Goal: Task Accomplishment & Management: Complete application form

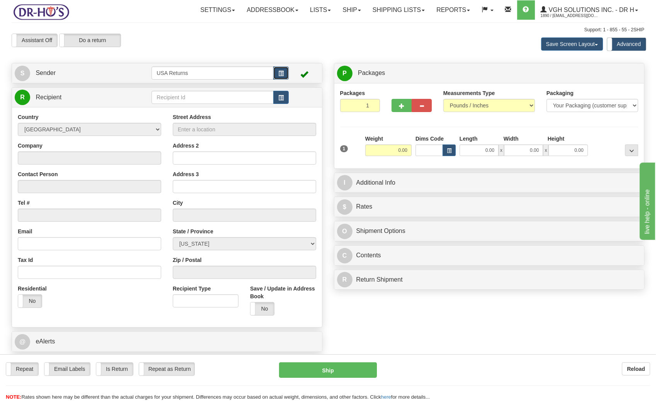
click at [281, 71] on span "button" at bounding box center [280, 73] width 5 height 5
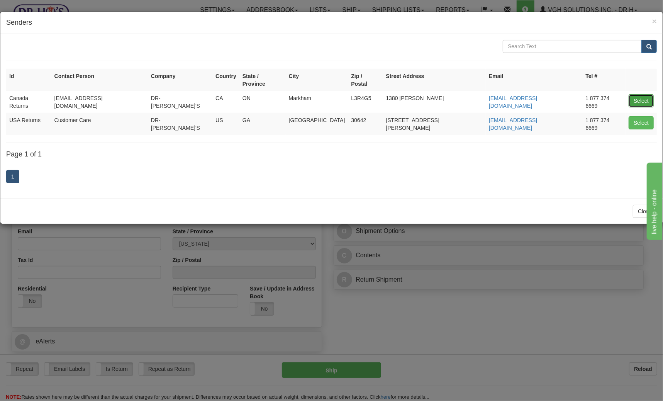
click at [644, 95] on button "Select" at bounding box center [641, 100] width 25 height 13
type input "Canada Returns"
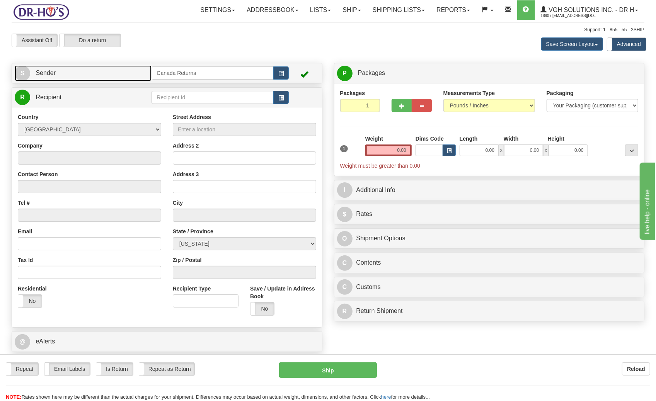
click at [101, 76] on link "S Sender" at bounding box center [83, 73] width 137 height 16
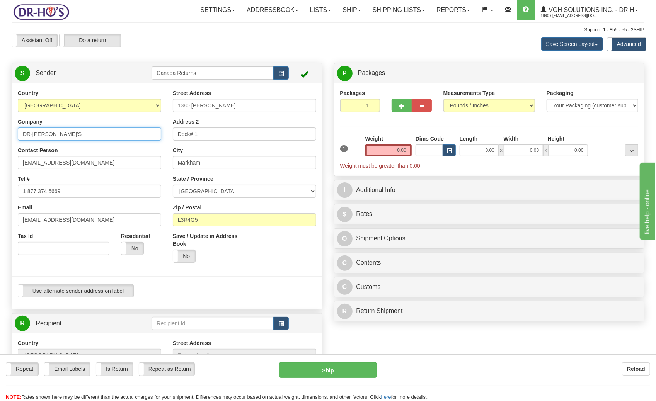
click at [66, 136] on input "DR-[PERSON_NAME]'S" at bounding box center [89, 133] width 143 height 13
paste input "[PERSON_NAME]"
type input "[PERSON_NAME]"
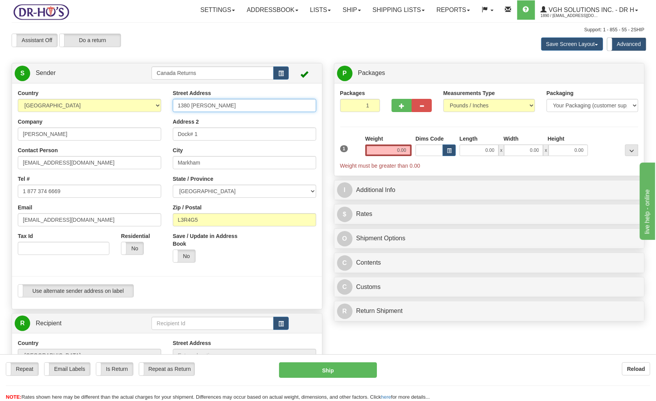
click at [240, 111] on input "1380 [PERSON_NAME]" at bounding box center [244, 105] width 143 height 13
paste input "3 MARINASIDE CRES Apt 2202"
type input "1383 MARINASIDE CRES Apt 2202"
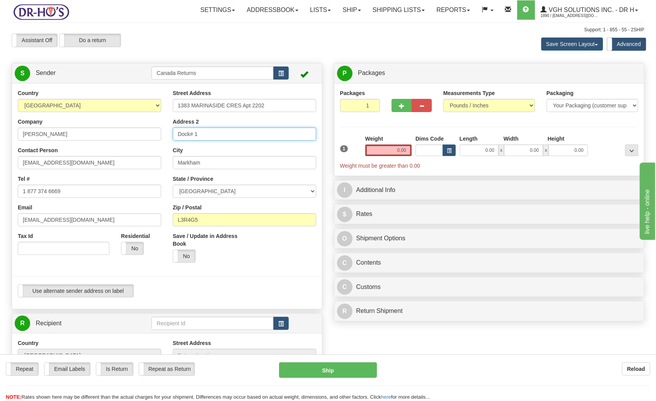
drag, startPoint x: 216, startPoint y: 131, endPoint x: 139, endPoint y: 128, distance: 77.3
click at [136, 129] on div "Country [GEOGRAPHIC_DATA] [GEOGRAPHIC_DATA] [GEOGRAPHIC_DATA] [GEOGRAPHIC_DATA]…" at bounding box center [167, 196] width 310 height 214
click at [212, 162] on input "Markham" at bounding box center [244, 162] width 143 height 13
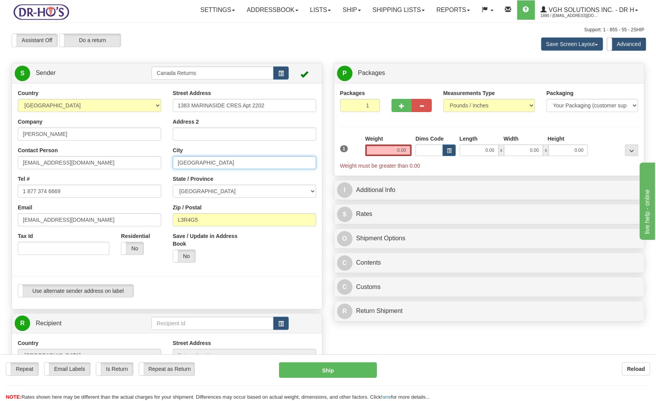
type input "[GEOGRAPHIC_DATA]"
click at [277, 190] on select "[GEOGRAPHIC_DATA] [GEOGRAPHIC_DATA] [GEOGRAPHIC_DATA] [GEOGRAPHIC_DATA] [GEOGRA…" at bounding box center [244, 191] width 143 height 13
select select "BC"
click at [173, 185] on select "[GEOGRAPHIC_DATA] [GEOGRAPHIC_DATA] [GEOGRAPHIC_DATA] [GEOGRAPHIC_DATA] [GEOGRA…" at bounding box center [244, 191] width 143 height 13
click at [228, 212] on div "Zip / Postal L3R4G5" at bounding box center [244, 215] width 143 height 23
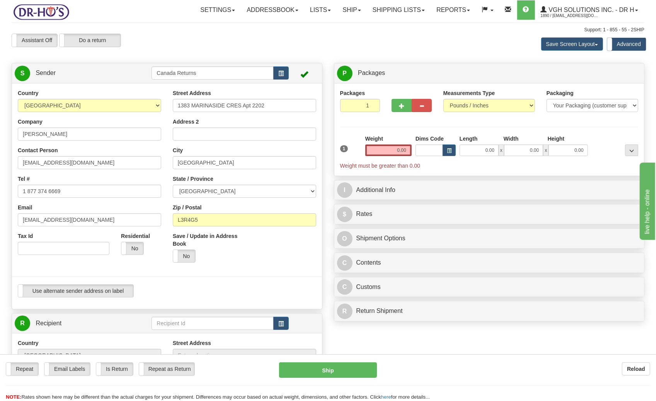
drag, startPoint x: 228, startPoint y: 212, endPoint x: 224, endPoint y: 223, distance: 11.7
click at [227, 213] on div "Zip / Postal L3R4G5" at bounding box center [244, 215] width 143 height 23
click at [224, 223] on input "L3R4G5" at bounding box center [244, 219] width 143 height 13
paste input "V6Z2W9"
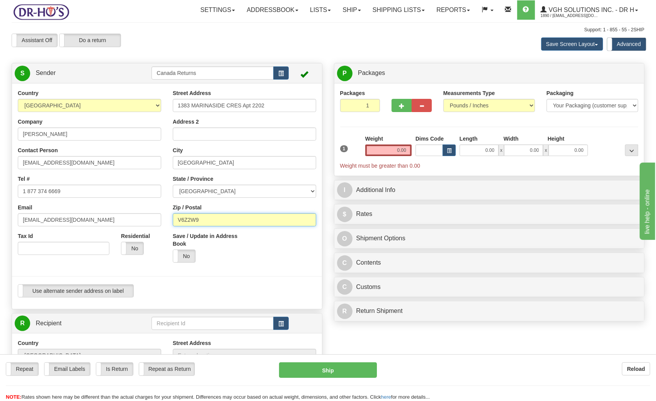
type input "V6Z2W9"
click at [267, 266] on div "Save / Update in Address Book Yes No" at bounding box center [244, 250] width 155 height 36
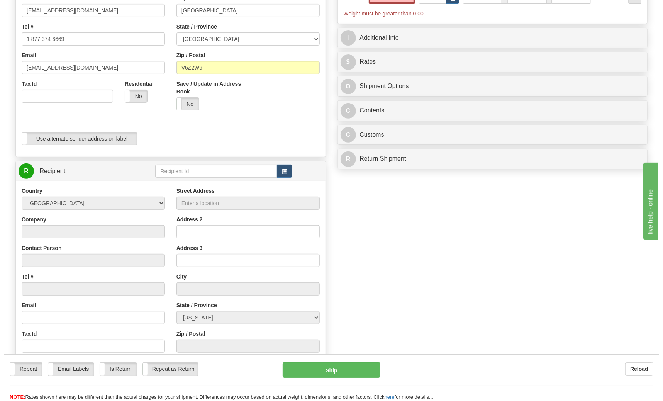
scroll to position [155, 0]
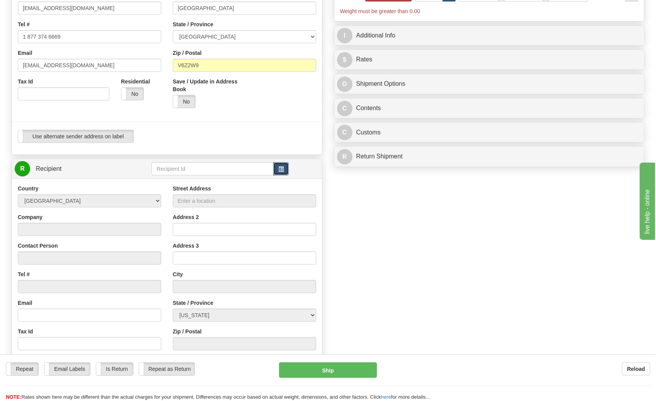
click at [281, 168] on span "button" at bounding box center [280, 169] width 5 height 5
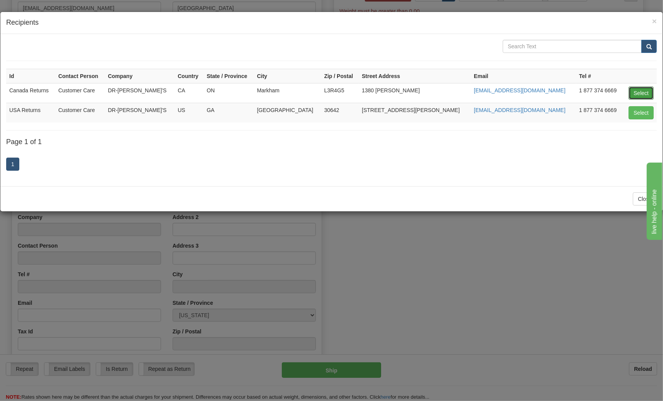
drag, startPoint x: 643, startPoint y: 96, endPoint x: 628, endPoint y: 93, distance: 14.9
click at [642, 95] on button "Select" at bounding box center [641, 93] width 25 height 13
type input "Canada Returns"
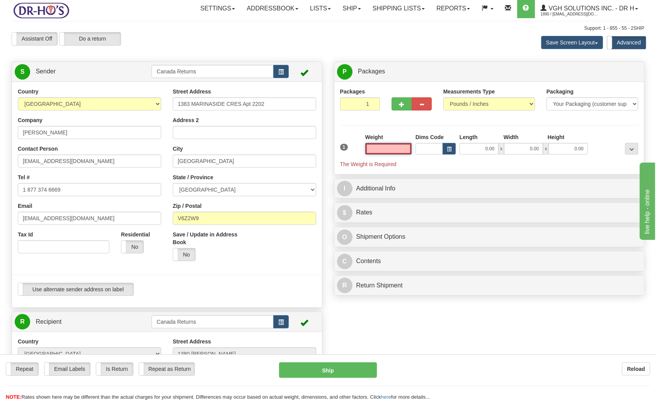
scroll to position [0, 0]
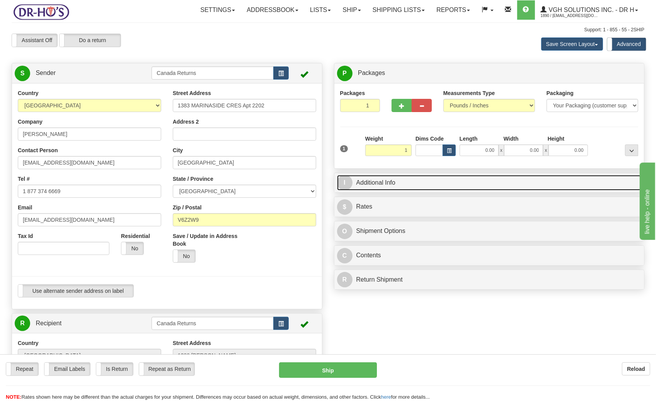
type input "1.00"
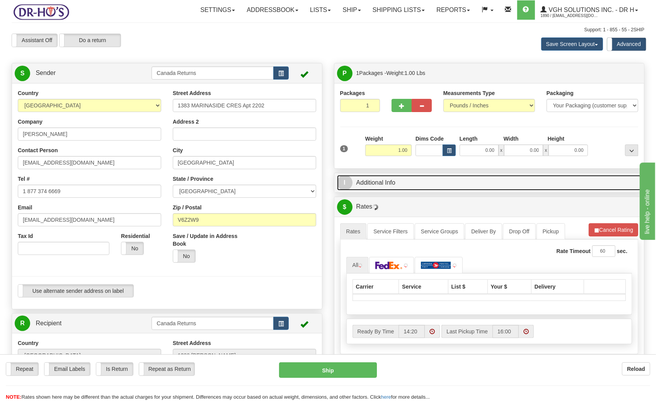
click at [408, 181] on link "I Additional Info" at bounding box center [489, 183] width 304 height 16
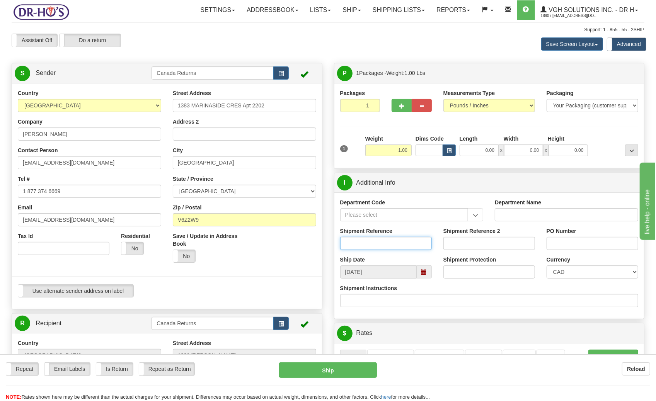
drag, startPoint x: 373, startPoint y: 245, endPoint x: 504, endPoint y: 268, distance: 132.9
click at [379, 245] on input "Shipment Reference" at bounding box center [386, 243] width 92 height 13
type input "1142983"
click at [437, 283] on div "Ship Date [DATE] Shipment Protection Shipment Protection Shipment is Package Le…" at bounding box center [489, 270] width 310 height 29
click at [424, 274] on span at bounding box center [423, 271] width 5 height 5
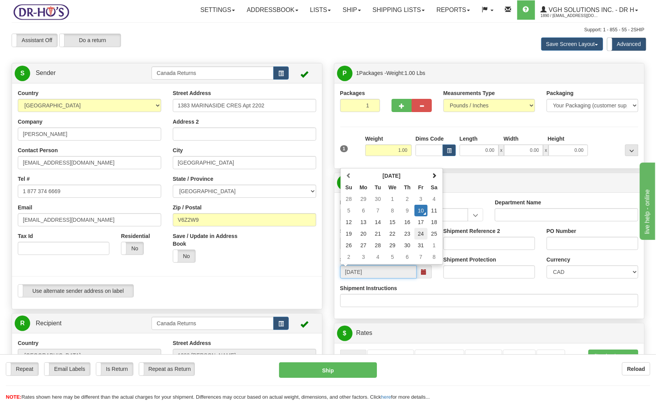
click at [422, 237] on td "24" at bounding box center [420, 234] width 13 height 12
type input "[DATE]"
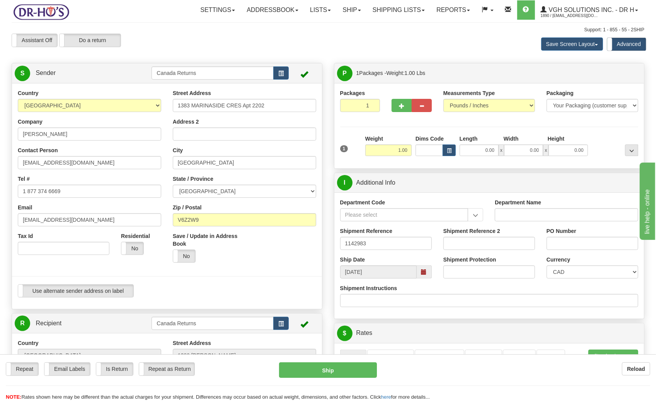
click at [512, 313] on div "Shipment Instructions" at bounding box center [489, 298] width 310 height 29
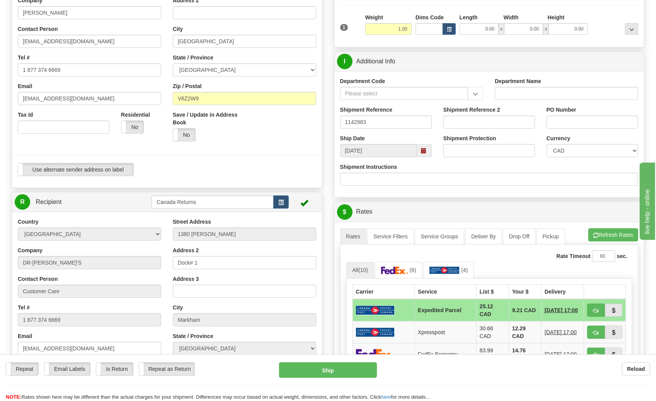
scroll to position [155, 0]
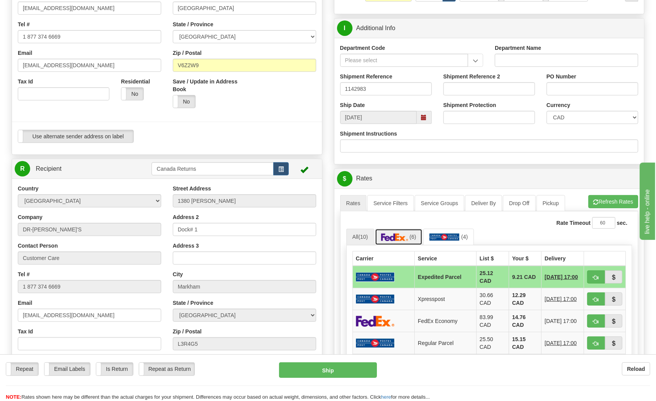
click at [404, 241] on img at bounding box center [394, 237] width 27 height 8
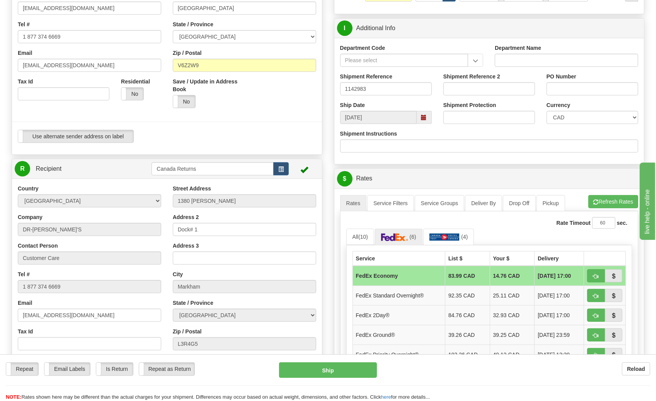
click at [512, 226] on div "Rate Timeout 60 sec." at bounding box center [489, 223] width 286 height 12
click at [620, 202] on button "Refresh Rates" at bounding box center [613, 201] width 50 height 13
click at [514, 238] on ul "All (10) (6) (4)" at bounding box center [489, 237] width 286 height 17
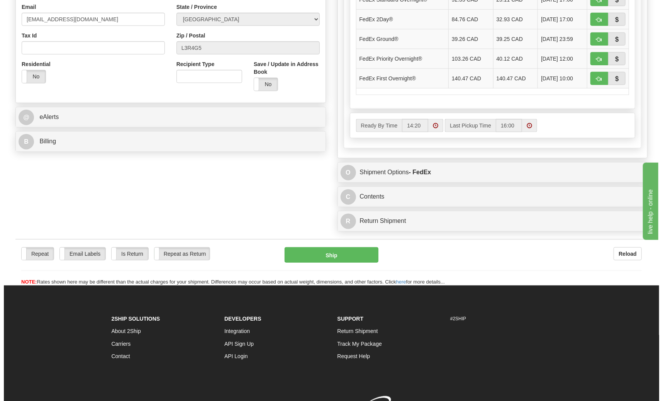
scroll to position [464, 0]
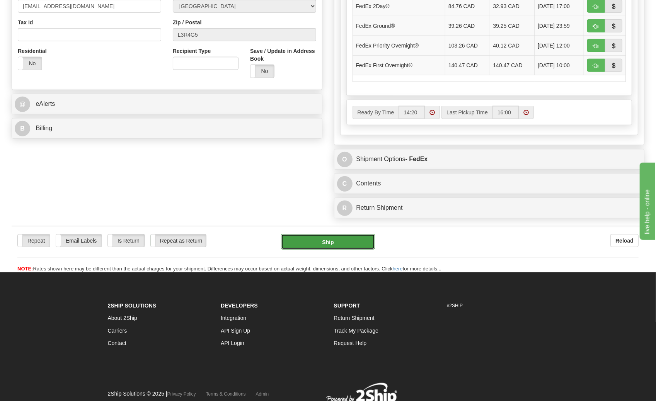
click at [328, 250] on button "Ship" at bounding box center [328, 241] width 94 height 15
type input "20"
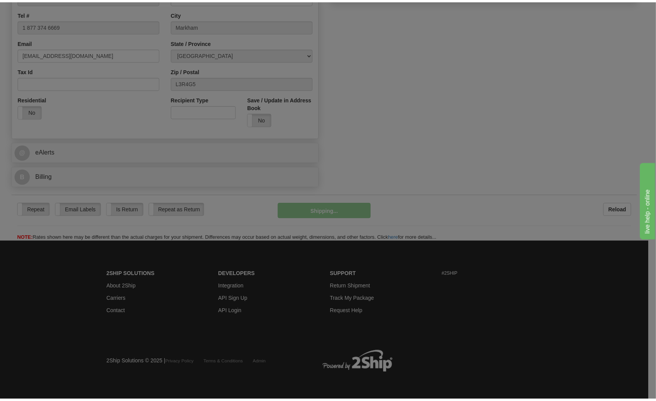
scroll to position [418, 0]
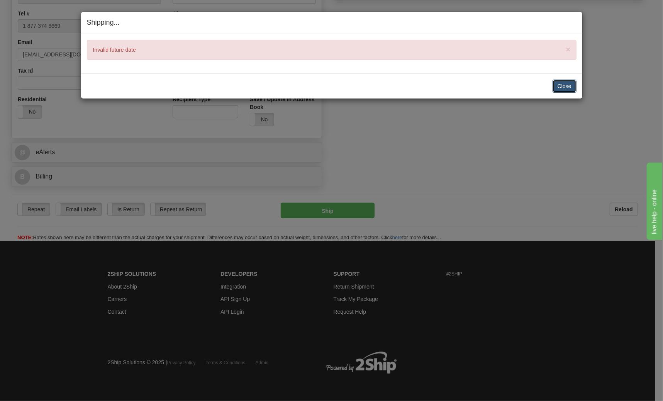
drag, startPoint x: 568, startPoint y: 87, endPoint x: 564, endPoint y: 84, distance: 4.7
click at [568, 87] on button "Close" at bounding box center [565, 86] width 24 height 13
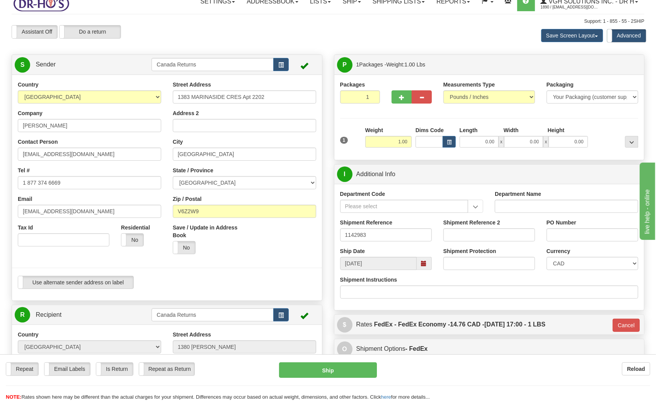
scroll to position [0, 0]
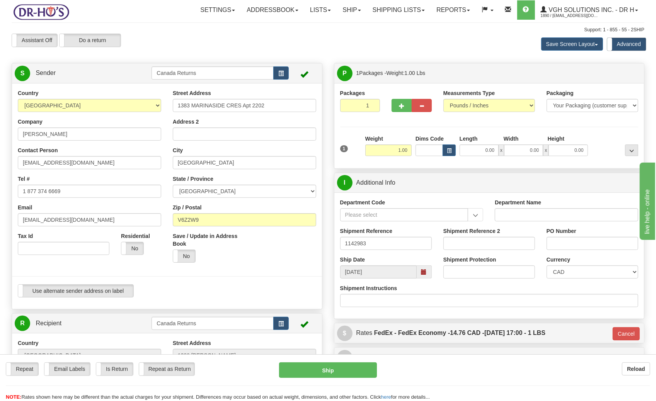
click at [423, 273] on span at bounding box center [423, 271] width 5 height 5
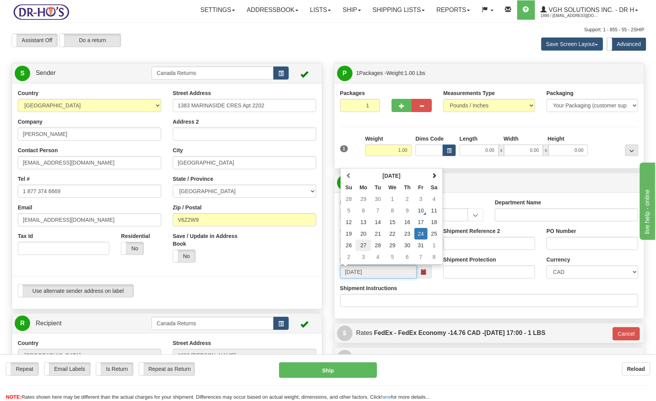
click at [360, 246] on td "27" at bounding box center [362, 246] width 15 height 12
type input "[DATE]"
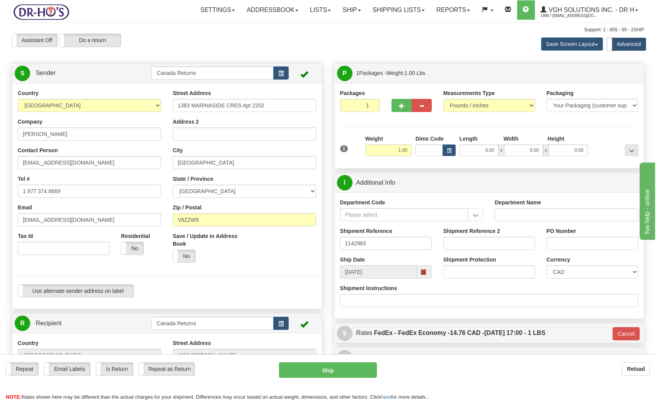
scroll to position [103, 0]
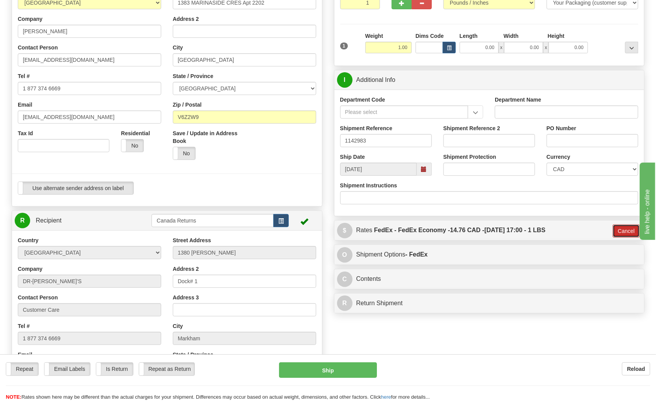
click at [629, 235] on button "Cancel" at bounding box center [625, 230] width 27 height 13
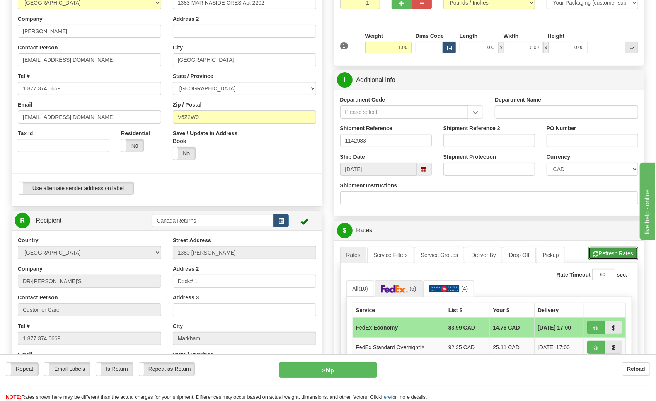
click at [600, 254] on button "Refresh Rates" at bounding box center [613, 253] width 50 height 13
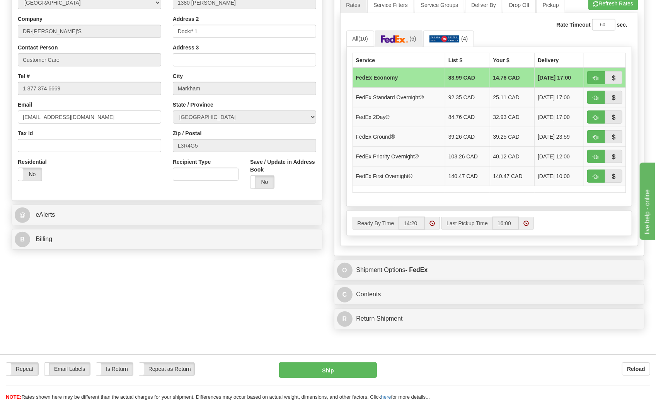
scroll to position [360, 0]
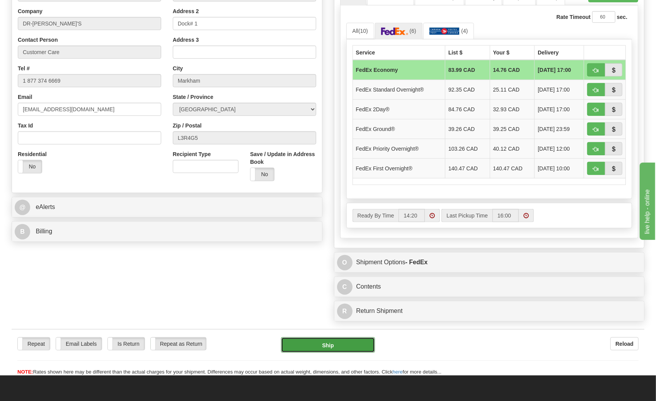
click at [331, 353] on button "Ship" at bounding box center [328, 344] width 94 height 15
type input "20"
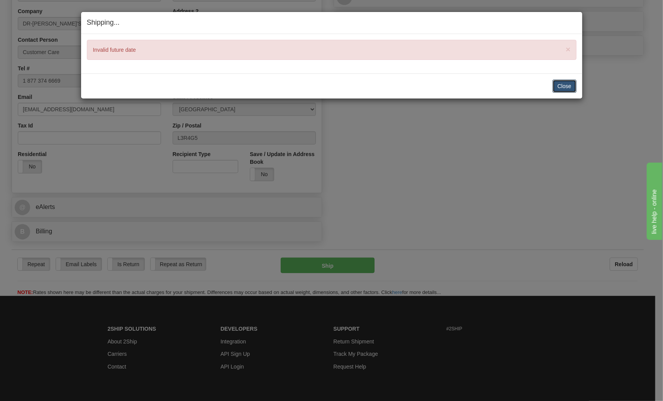
drag, startPoint x: 562, startPoint y: 87, endPoint x: 562, endPoint y: 121, distance: 33.6
click at [561, 87] on button "Close" at bounding box center [565, 86] width 24 height 13
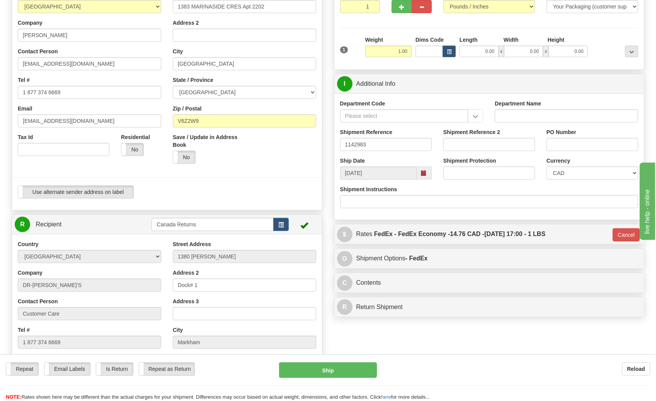
scroll to position [103, 0]
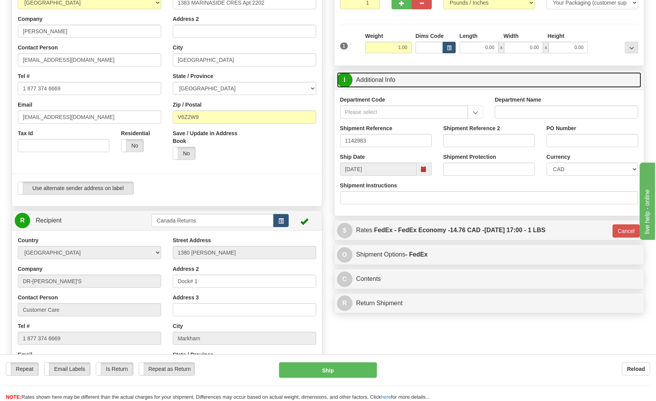
click at [424, 75] on link "I Additional Info" at bounding box center [489, 80] width 304 height 16
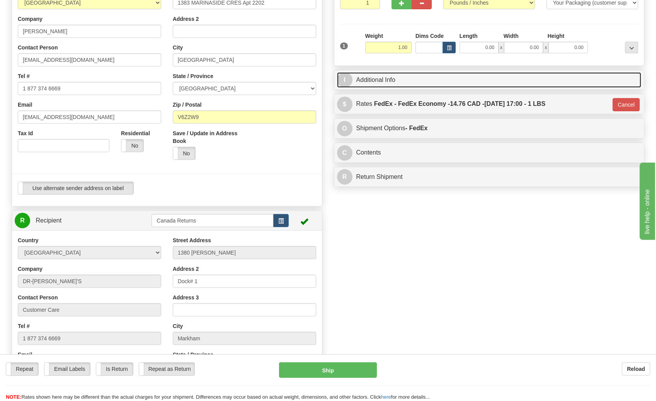
click at [424, 75] on link "I Additional Info" at bounding box center [489, 80] width 304 height 16
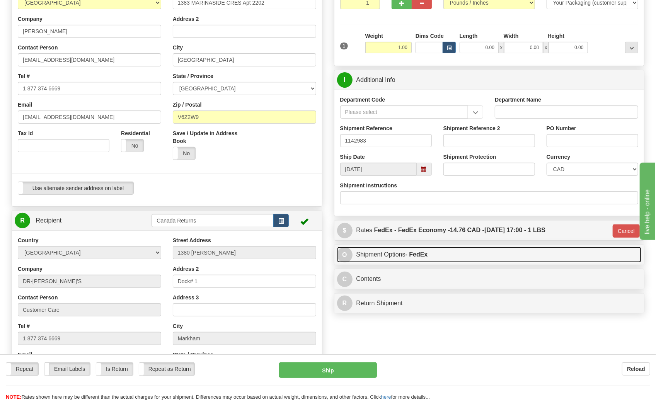
click at [535, 261] on link "O Shipment Options - FedEx" at bounding box center [489, 255] width 304 height 16
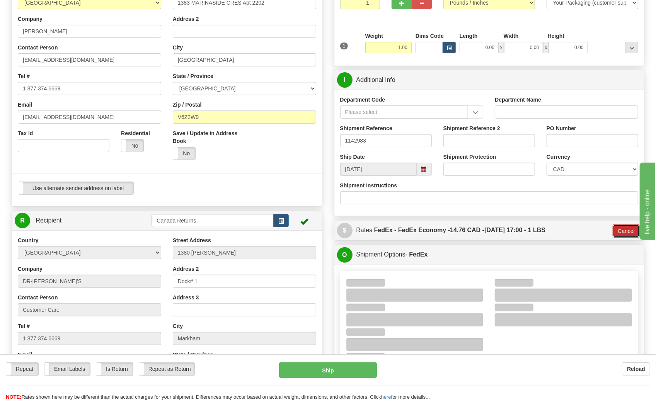
click at [616, 233] on button "Cancel" at bounding box center [625, 230] width 27 height 13
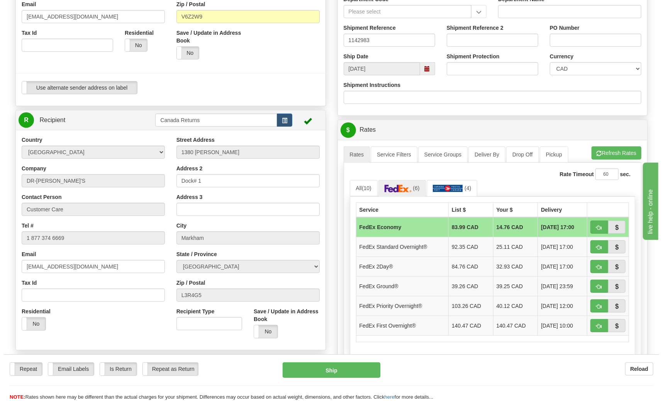
scroll to position [206, 0]
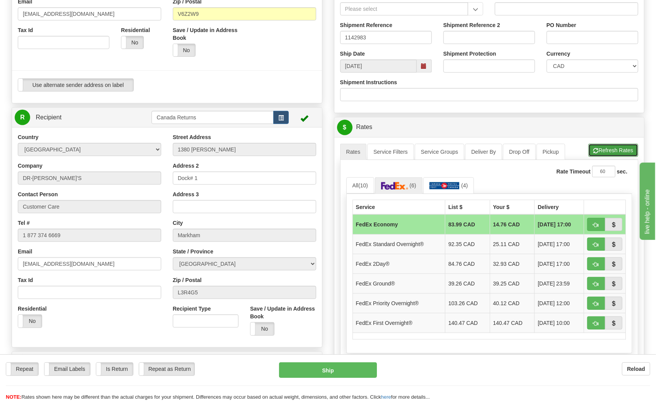
click at [604, 151] on button "Refresh Rates" at bounding box center [613, 150] width 50 height 13
click at [357, 367] on button "Ship" at bounding box center [328, 369] width 98 height 15
type input "20"
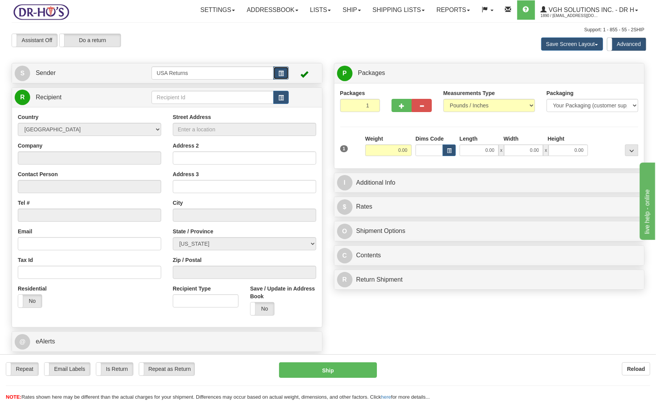
click at [283, 70] on button "button" at bounding box center [280, 72] width 15 height 13
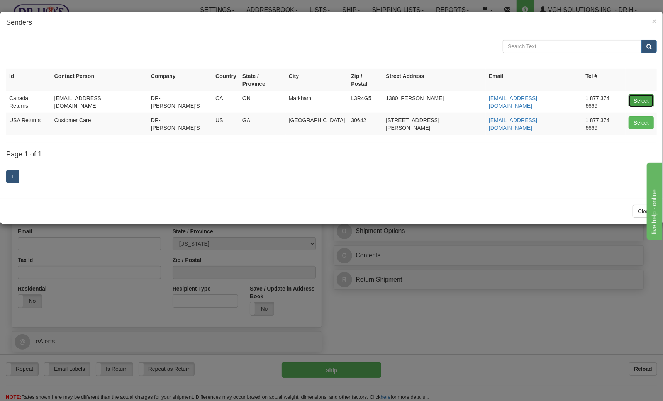
click at [637, 94] on button "Select" at bounding box center [641, 100] width 25 height 13
type input "Canada Returns"
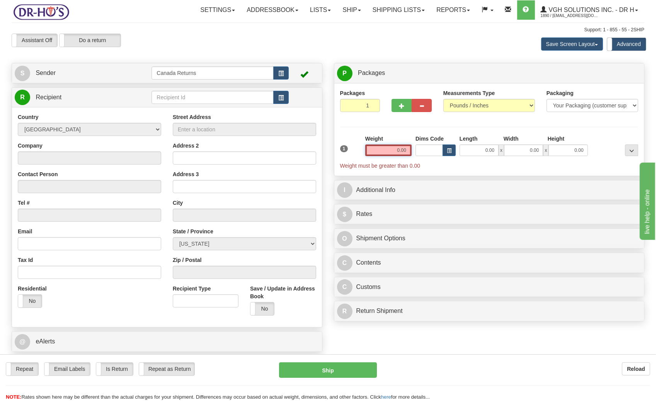
click at [401, 152] on input "0.00" at bounding box center [388, 150] width 46 height 12
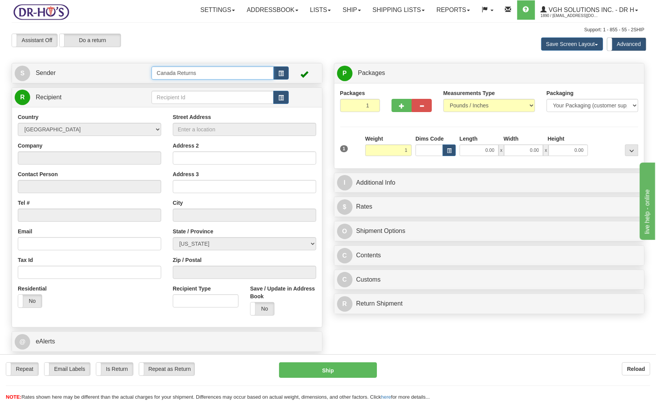
type input "1.00"
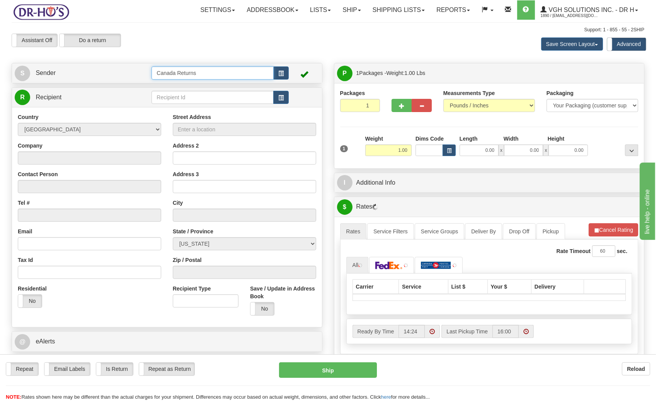
click at [197, 69] on input "Canada Returns" at bounding box center [212, 72] width 122 height 13
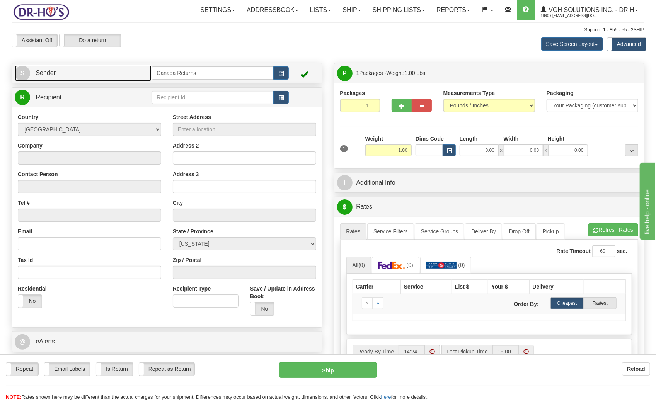
click at [116, 75] on link "S Sender" at bounding box center [83, 73] width 137 height 16
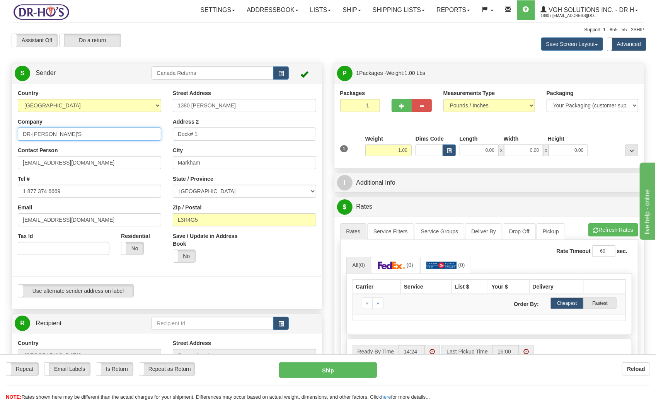
click at [66, 130] on input "DR-[PERSON_NAME]'S" at bounding box center [89, 133] width 143 height 13
click at [67, 130] on input "DR-[PERSON_NAME]'S" at bounding box center [89, 133] width 143 height 13
paste input "[PERSON_NAME]"
type input "[PERSON_NAME]"
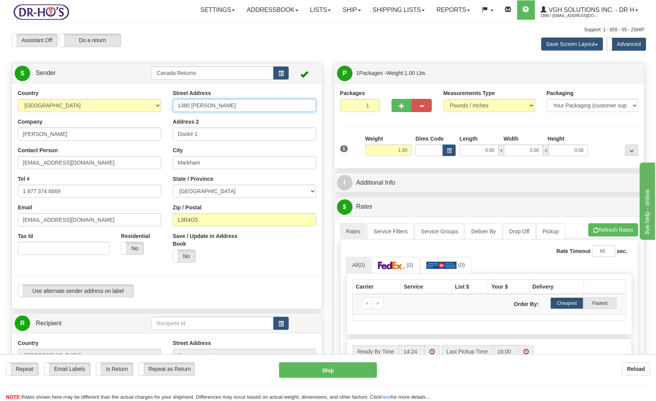
click at [238, 106] on input "1380 [PERSON_NAME]" at bounding box center [244, 105] width 143 height 13
paste input "3 MARINASIDE CRES Apt 2202"
type input "1383 MARINASIDE CRES Apt 2202"
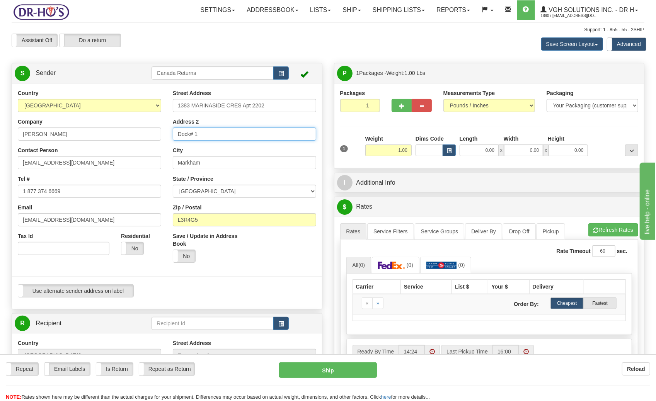
click at [212, 134] on input "Dock# 1" at bounding box center [244, 133] width 143 height 13
click at [230, 158] on input "Markham" at bounding box center [244, 162] width 143 height 13
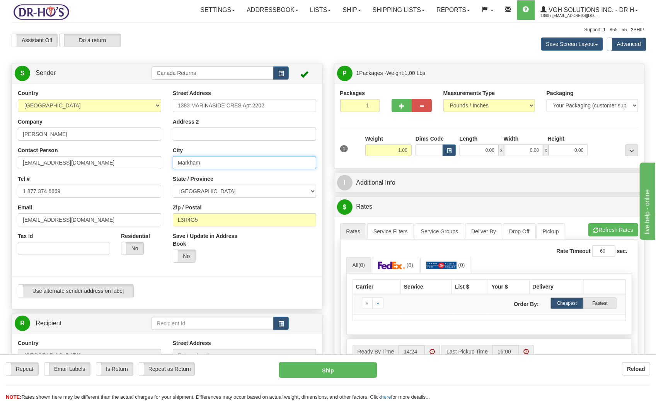
click at [212, 163] on input "Markham" at bounding box center [244, 162] width 143 height 13
paste input "[GEOGRAPHIC_DATA]"
type input "[GEOGRAPHIC_DATA]"
drag, startPoint x: 261, startPoint y: 192, endPoint x: 251, endPoint y: 197, distance: 11.4
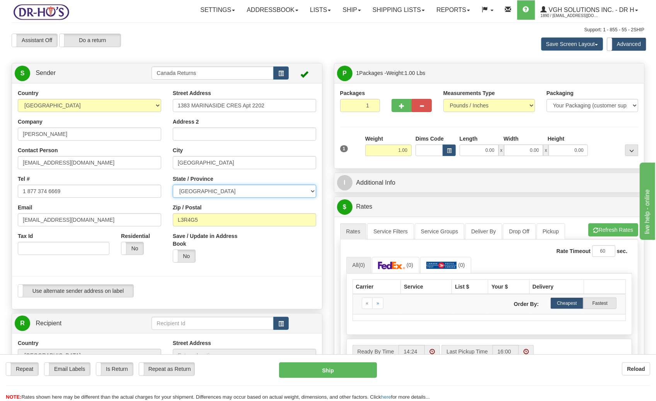
click at [261, 192] on select "[GEOGRAPHIC_DATA] [GEOGRAPHIC_DATA] [GEOGRAPHIC_DATA] [GEOGRAPHIC_DATA] [GEOGRA…" at bounding box center [244, 191] width 143 height 13
select select "BC"
click at [173, 185] on select "[GEOGRAPHIC_DATA] [GEOGRAPHIC_DATA] [GEOGRAPHIC_DATA] [GEOGRAPHIC_DATA] [GEOGRA…" at bounding box center [244, 191] width 143 height 13
click at [211, 219] on input "L3R4G5" at bounding box center [244, 219] width 143 height 13
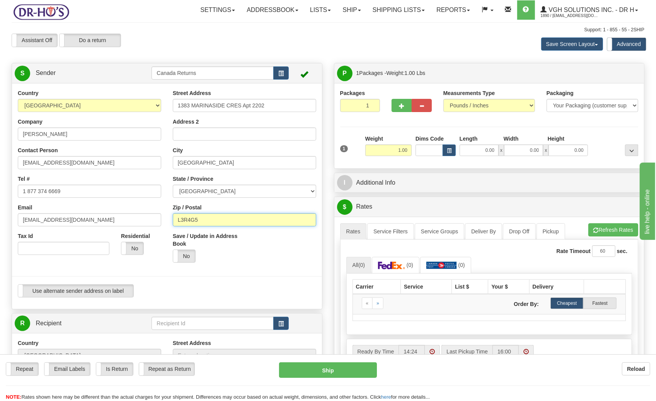
paste input "V6Z2W9"
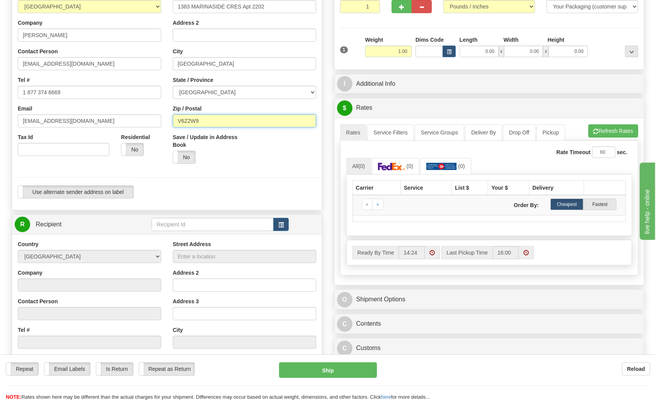
scroll to position [103, 0]
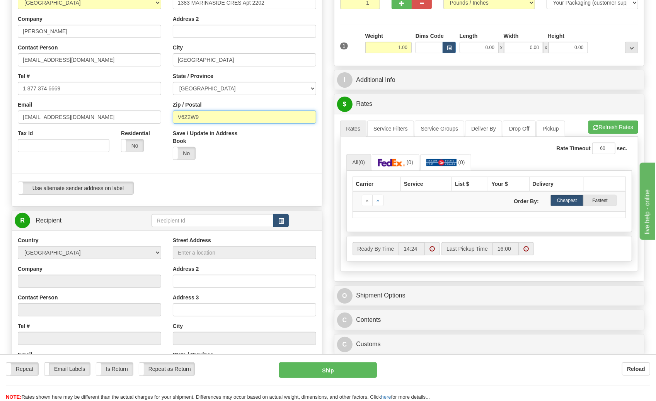
type input "V6Z2W9"
click at [281, 222] on span "button" at bounding box center [280, 221] width 5 height 5
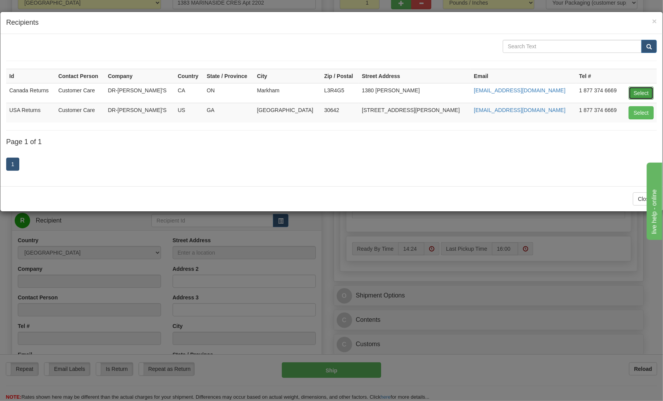
click at [636, 92] on button "Select" at bounding box center [641, 93] width 25 height 13
type input "Canada Returns"
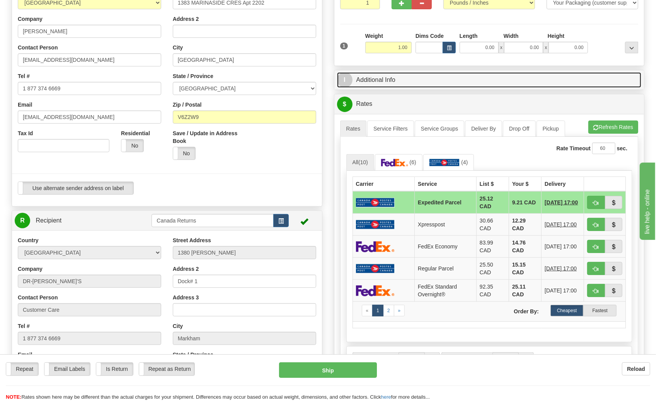
click at [415, 78] on link "I Additional Info" at bounding box center [489, 80] width 304 height 16
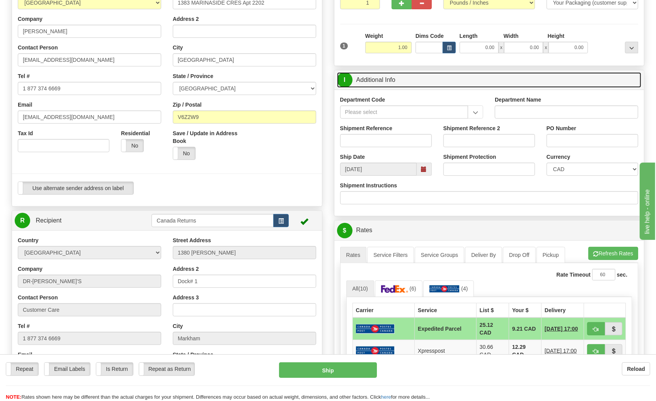
click at [430, 174] on span at bounding box center [423, 169] width 15 height 13
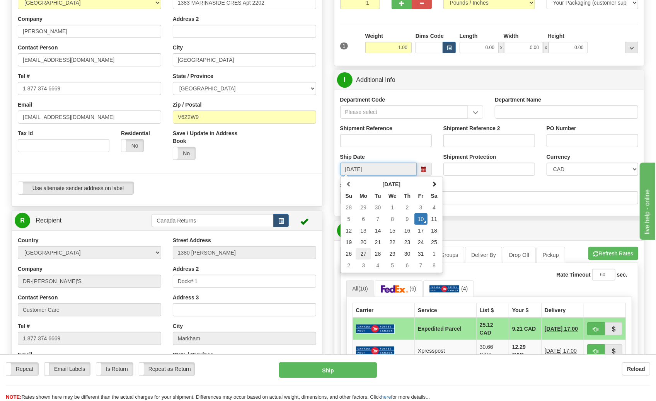
click at [362, 252] on td "27" at bounding box center [362, 254] width 15 height 12
type input "[DATE]"
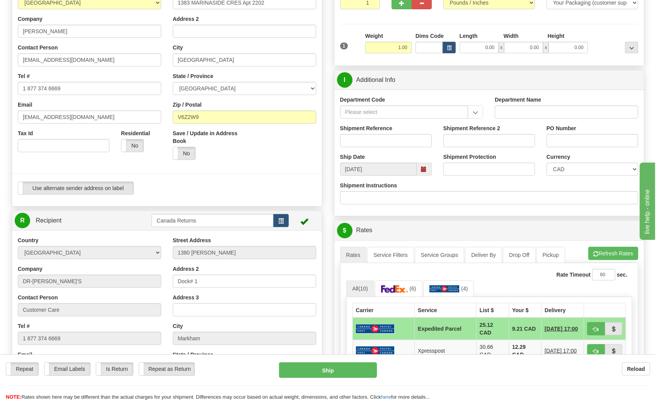
click at [420, 169] on span at bounding box center [423, 169] width 15 height 13
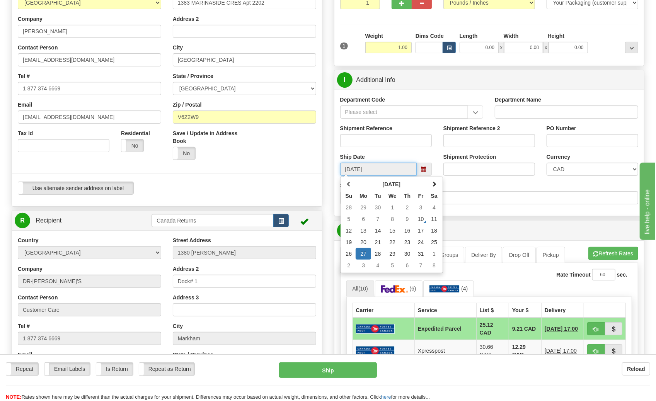
click at [365, 254] on td "27" at bounding box center [362, 254] width 15 height 12
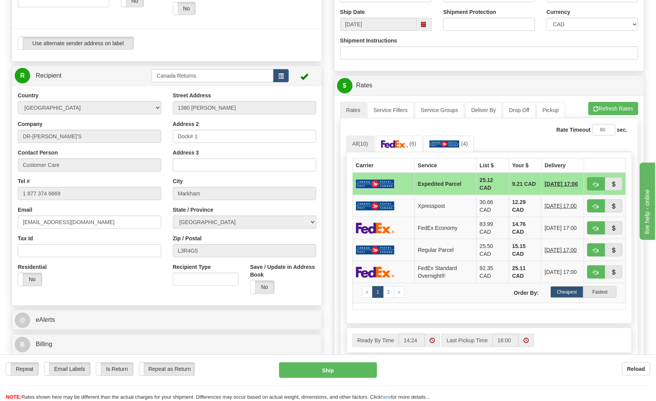
scroll to position [257, 0]
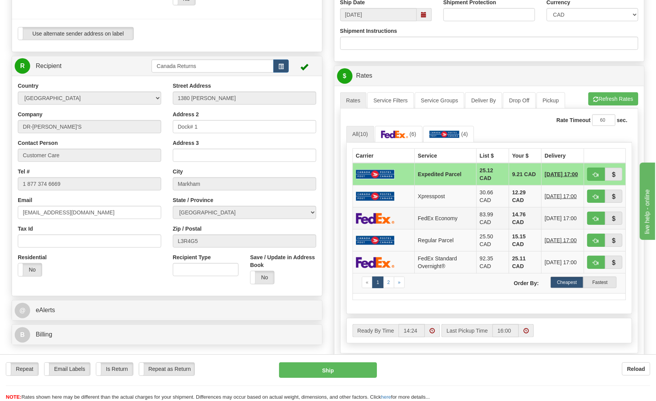
click at [436, 222] on td "FedEx Economy" at bounding box center [446, 218] width 62 height 22
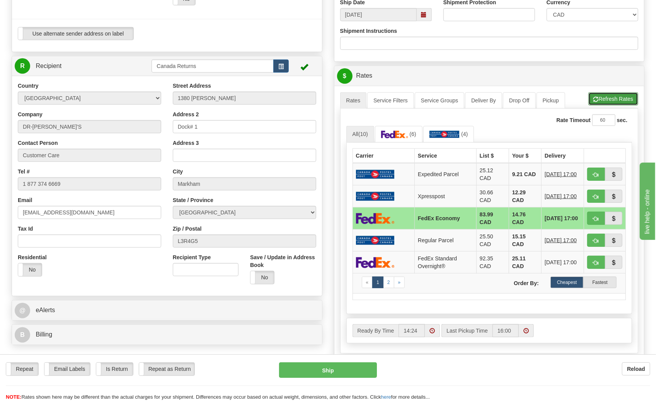
click at [595, 100] on span "button" at bounding box center [595, 99] width 5 height 5
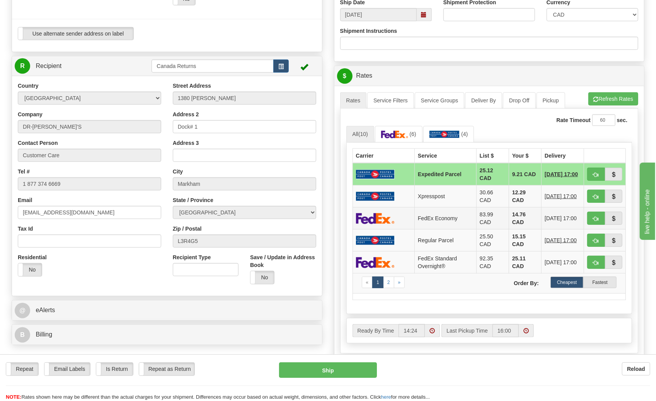
click at [436, 224] on td "FedEx Economy" at bounding box center [446, 218] width 62 height 22
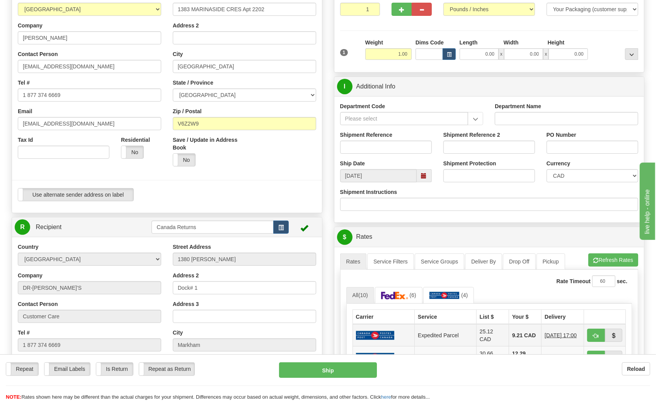
scroll to position [206, 0]
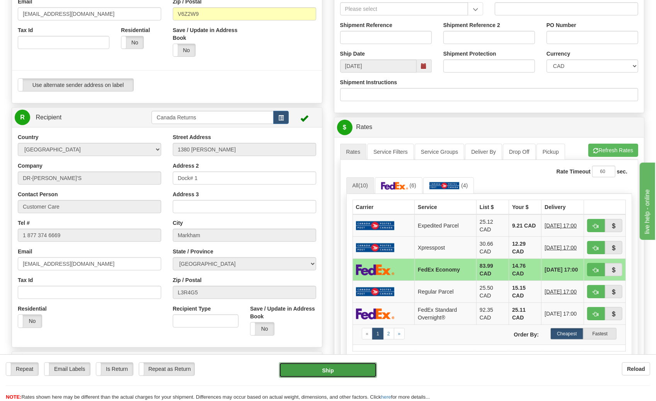
click at [328, 369] on button "Ship" at bounding box center [328, 369] width 98 height 15
type input "20"
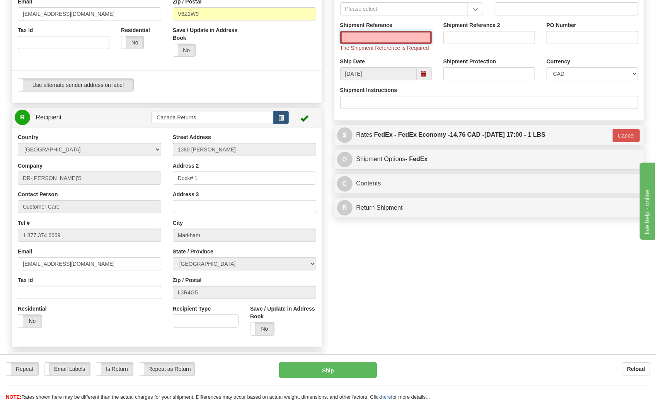
click at [410, 37] on input "Shipment Reference" at bounding box center [386, 37] width 92 height 13
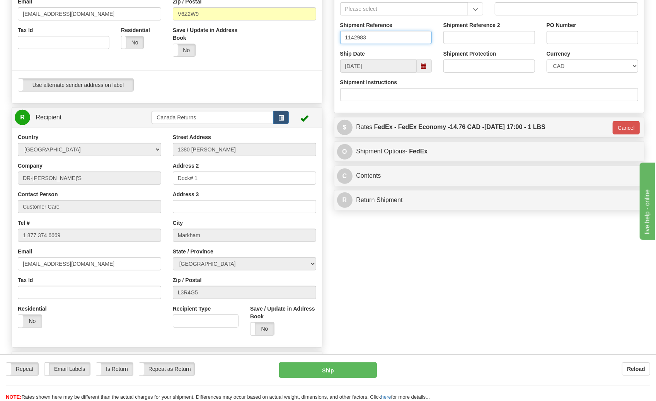
type input "1142983"
click at [442, 76] on div "Shipment Protection" at bounding box center [488, 64] width 103 height 29
click at [343, 369] on button "Ship" at bounding box center [328, 369] width 98 height 15
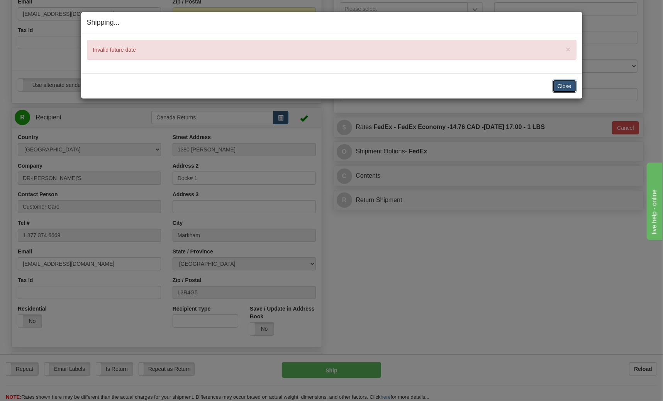
click at [563, 85] on button "Close" at bounding box center [565, 86] width 24 height 13
